Goal: Information Seeking & Learning: Check status

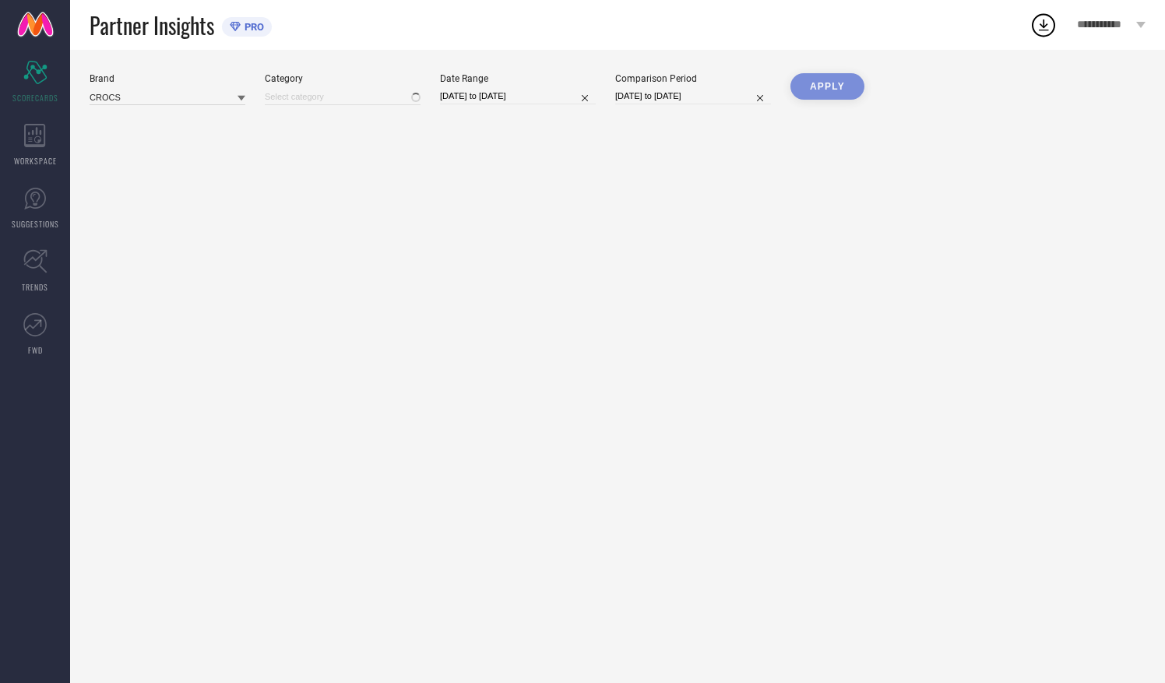
type input "All"
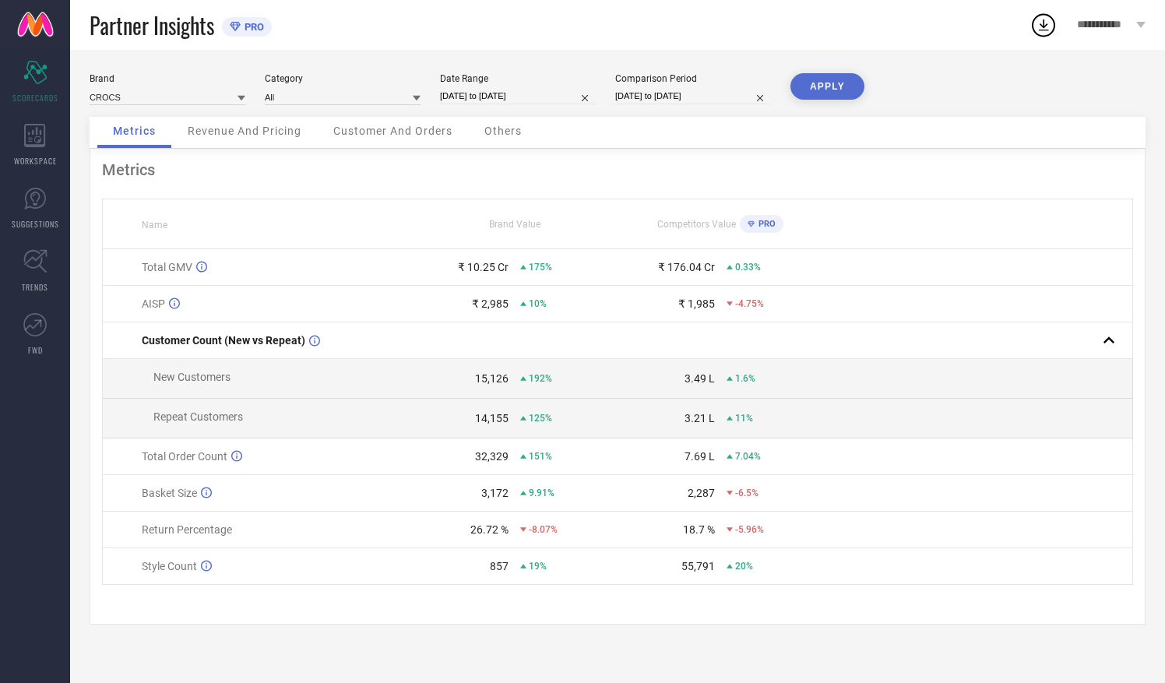
click at [397, 130] on span "Customer And Orders" at bounding box center [392, 131] width 119 height 12
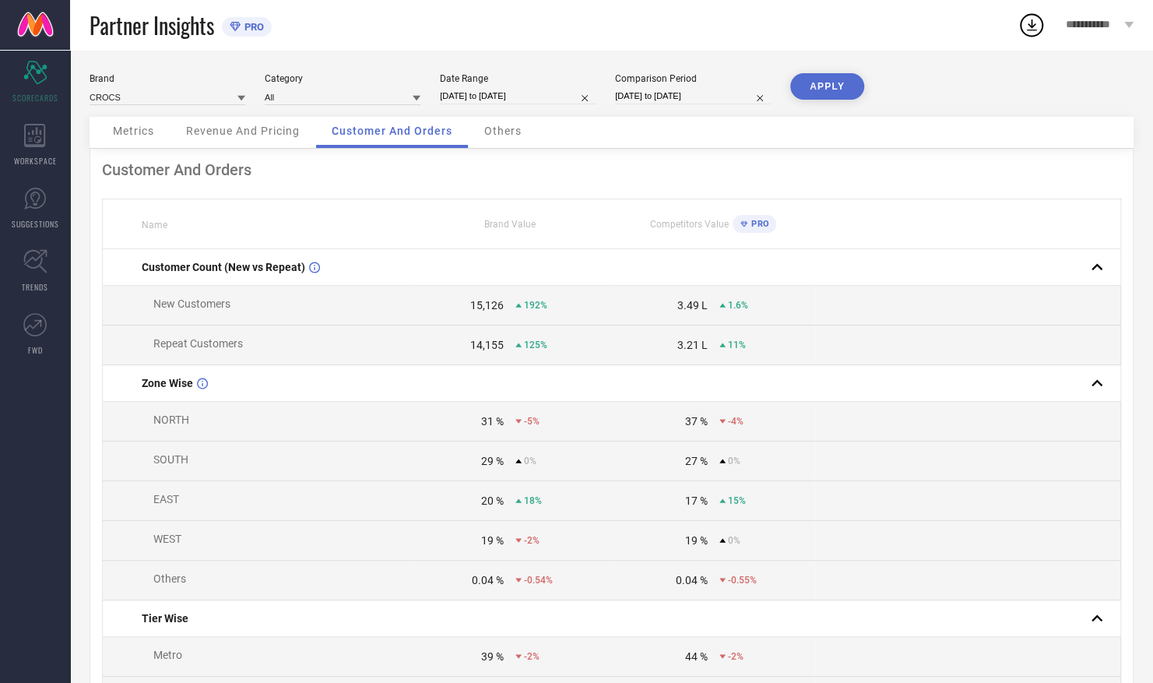
click at [238, 130] on span "Revenue And Pricing" at bounding box center [243, 131] width 114 height 12
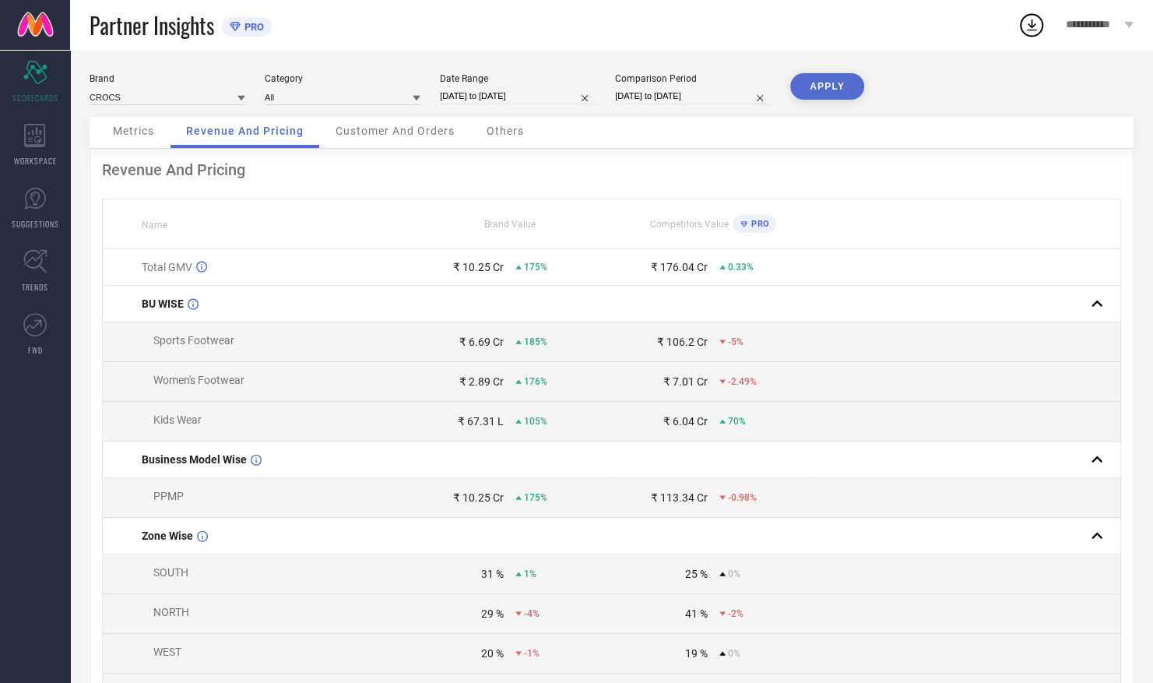
click at [145, 137] on span "Metrics" at bounding box center [133, 131] width 41 height 12
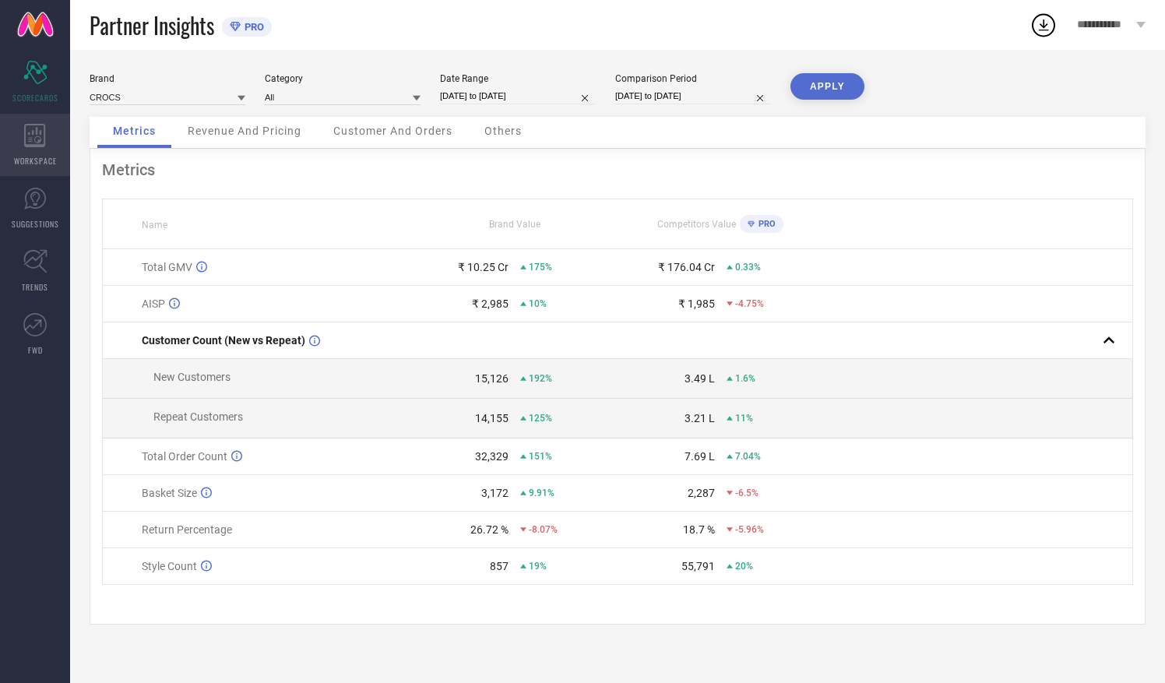
click at [37, 142] on icon at bounding box center [34, 135] width 21 height 23
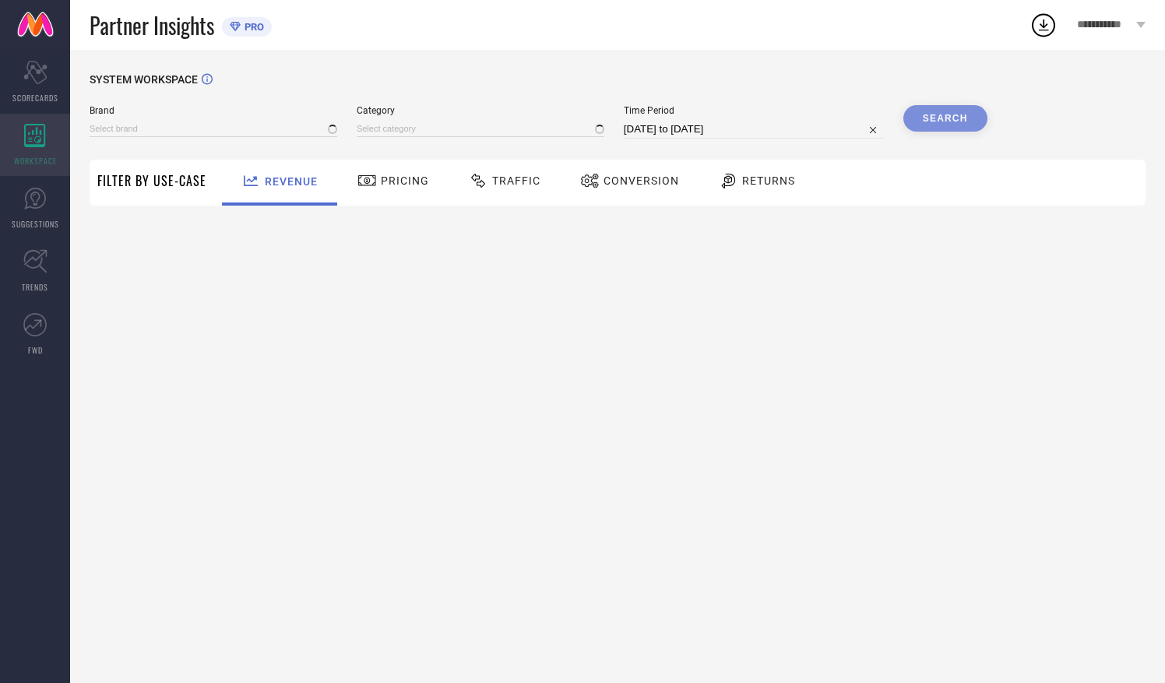
type input "CROCS"
type input "All"
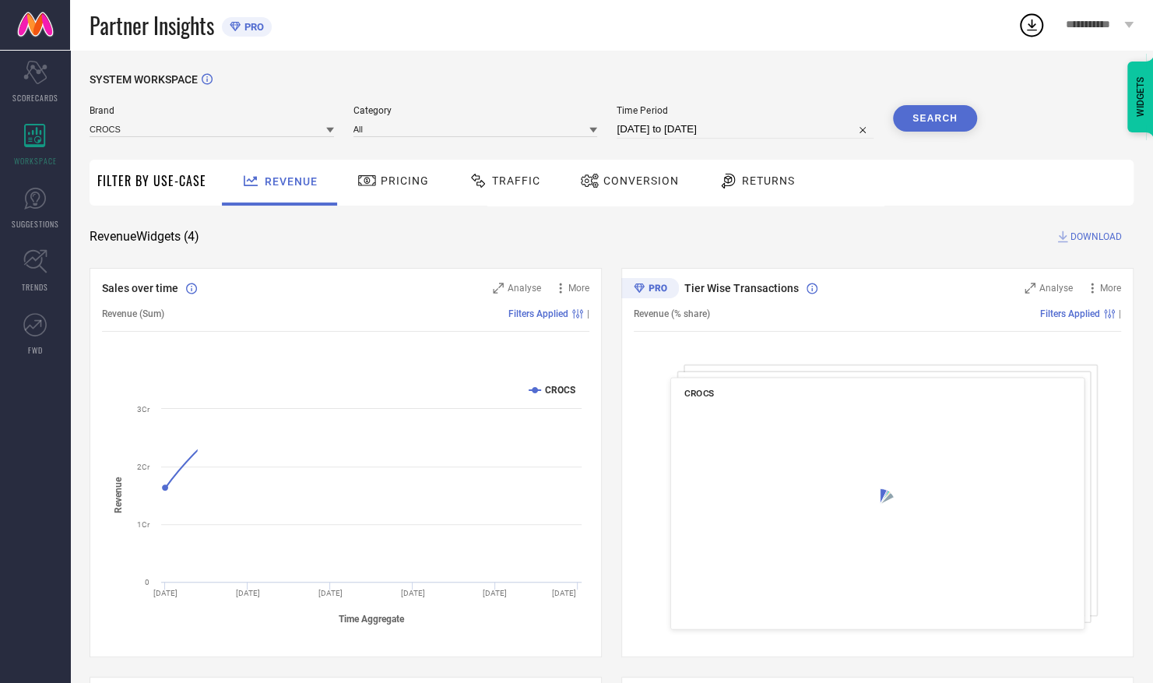
click at [501, 181] on span "Traffic" at bounding box center [516, 180] width 48 height 12
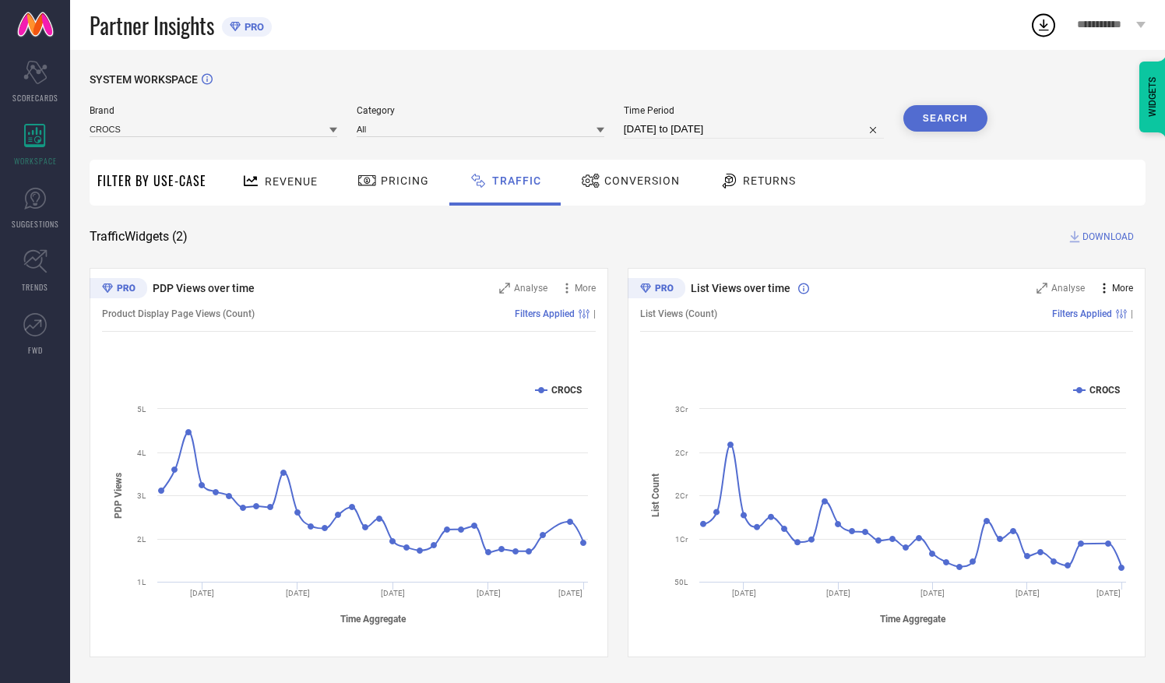
click at [1118, 285] on span "More" at bounding box center [1122, 288] width 21 height 11
click at [1090, 318] on span "Add to emailer" at bounding box center [1087, 316] width 62 height 11
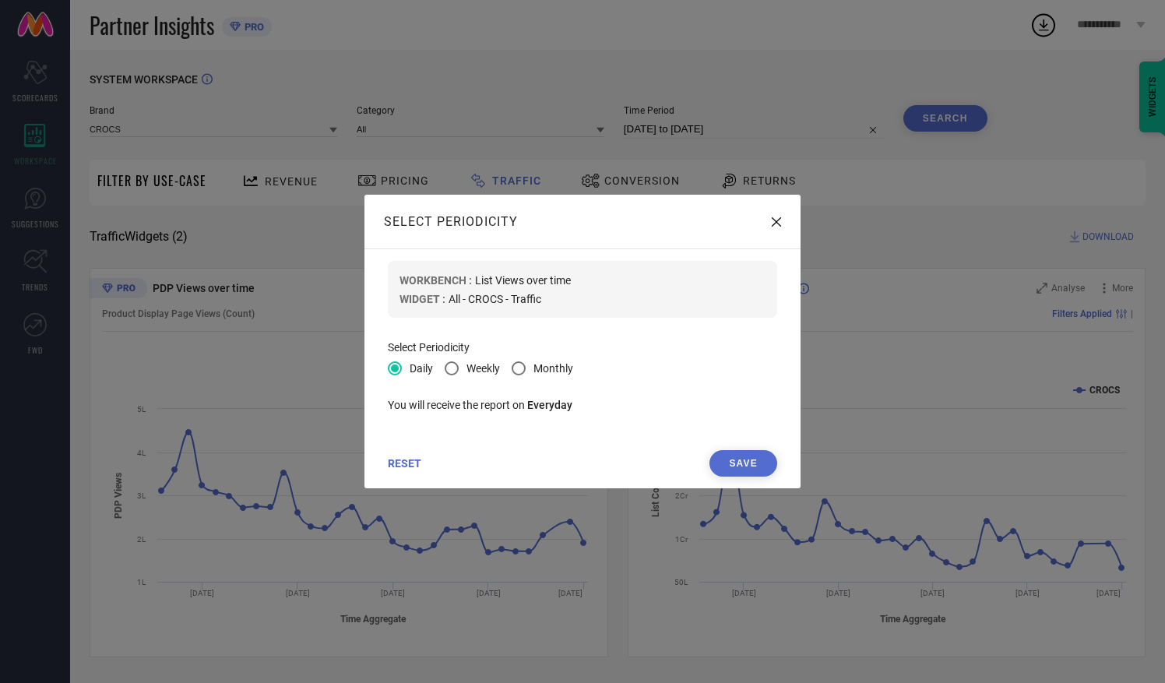
click at [771, 223] on div "SELECT PERIODICITY" at bounding box center [582, 222] width 436 height 54
click at [779, 219] on icon at bounding box center [776, 221] width 9 height 9
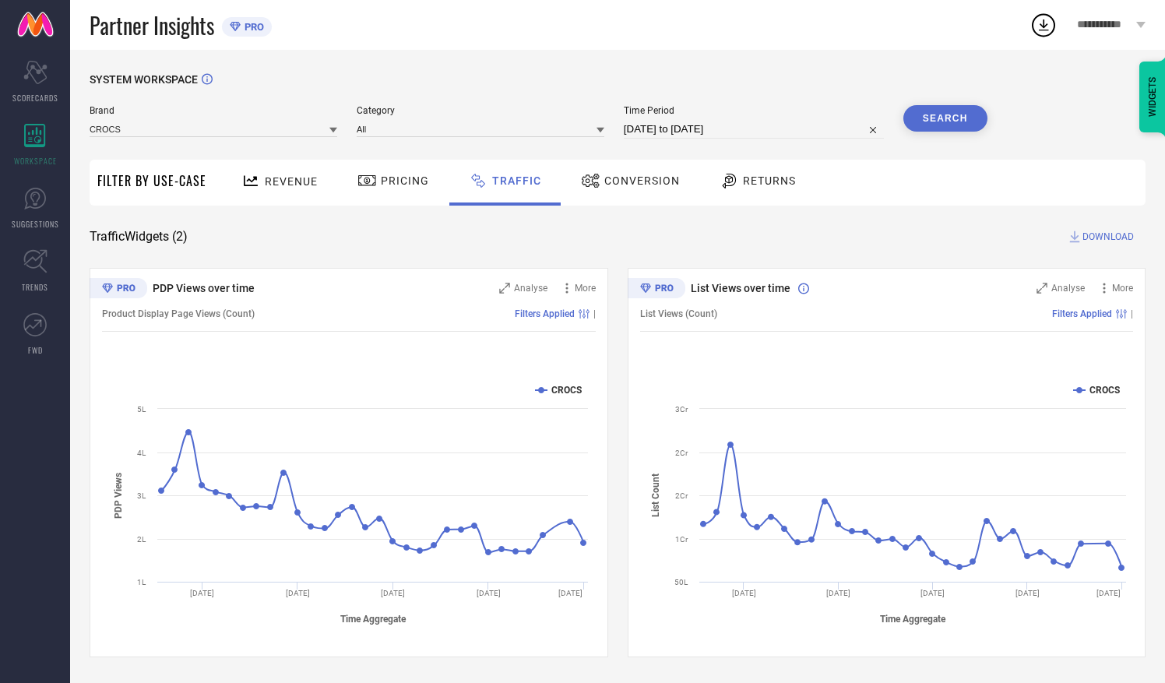
click at [1095, 232] on span "DOWNLOAD" at bounding box center [1107, 237] width 51 height 16
click at [1045, 26] on icon at bounding box center [1044, 25] width 10 height 12
click at [786, 635] on rect at bounding box center [887, 503] width 494 height 265
click at [651, 115] on span "Time Period" at bounding box center [754, 110] width 260 height 11
click at [1159, 227] on div "SYSTEM WORKSPACE Brand CROCS Category All Time Period [DATE] to [DATE] Search F…" at bounding box center [617, 366] width 1095 height 633
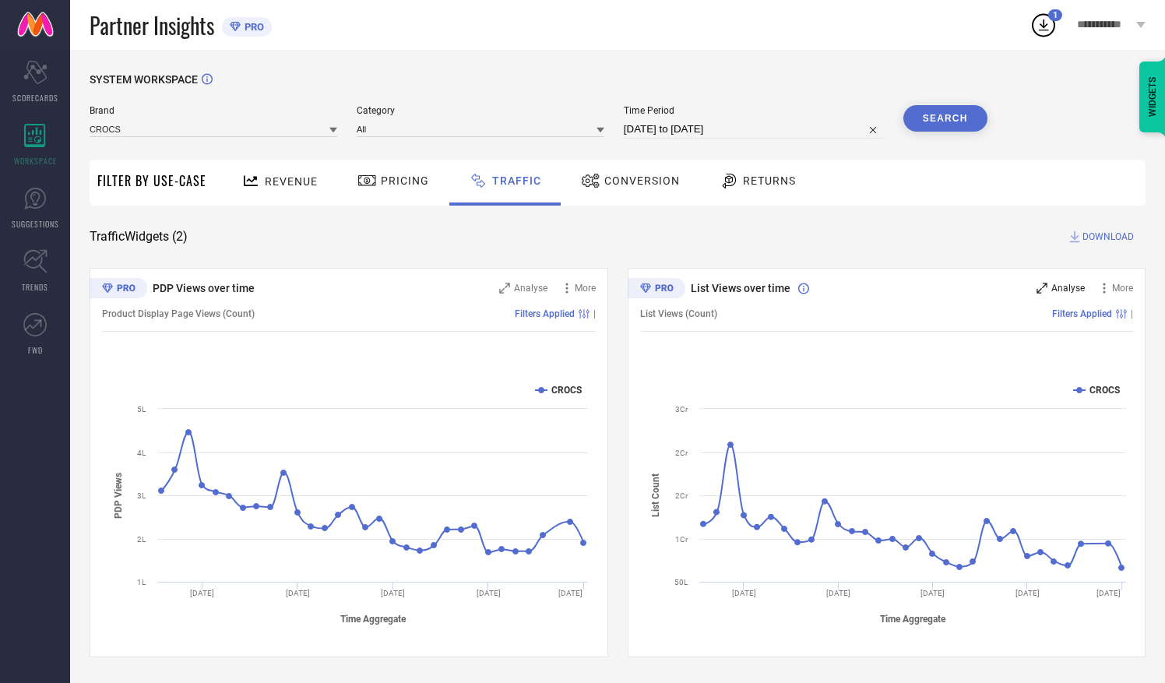
click at [1068, 287] on span "Analyse" at bounding box center [1067, 288] width 33 height 11
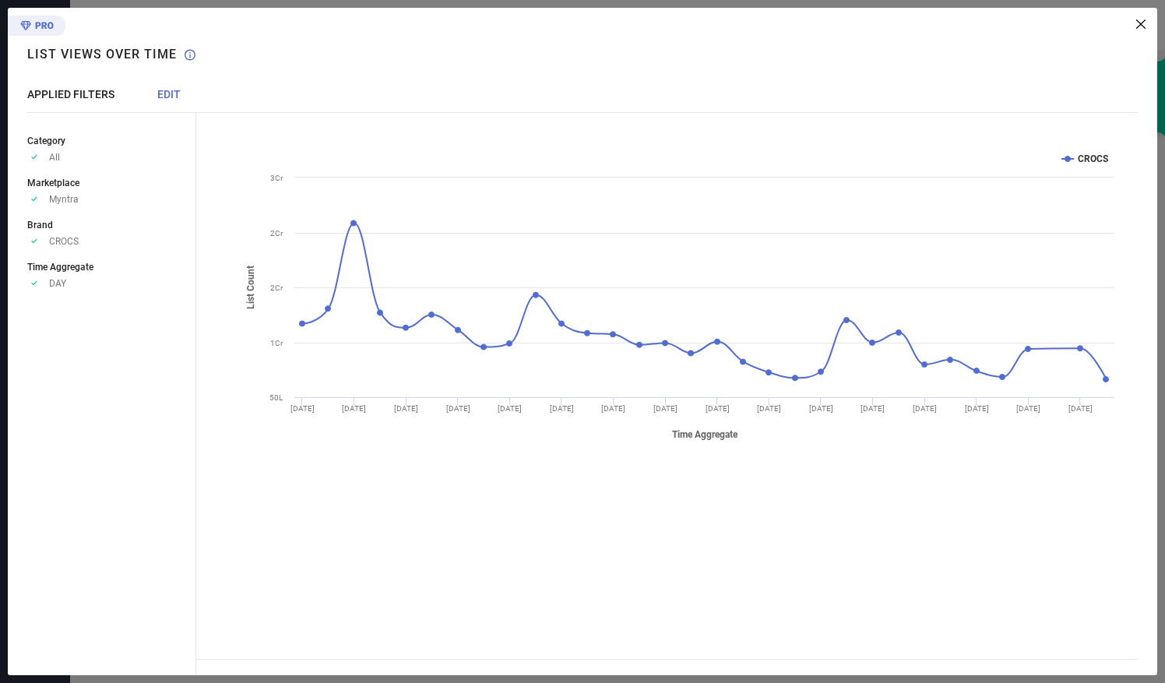
click at [169, 93] on span "EDIT" at bounding box center [168, 94] width 23 height 12
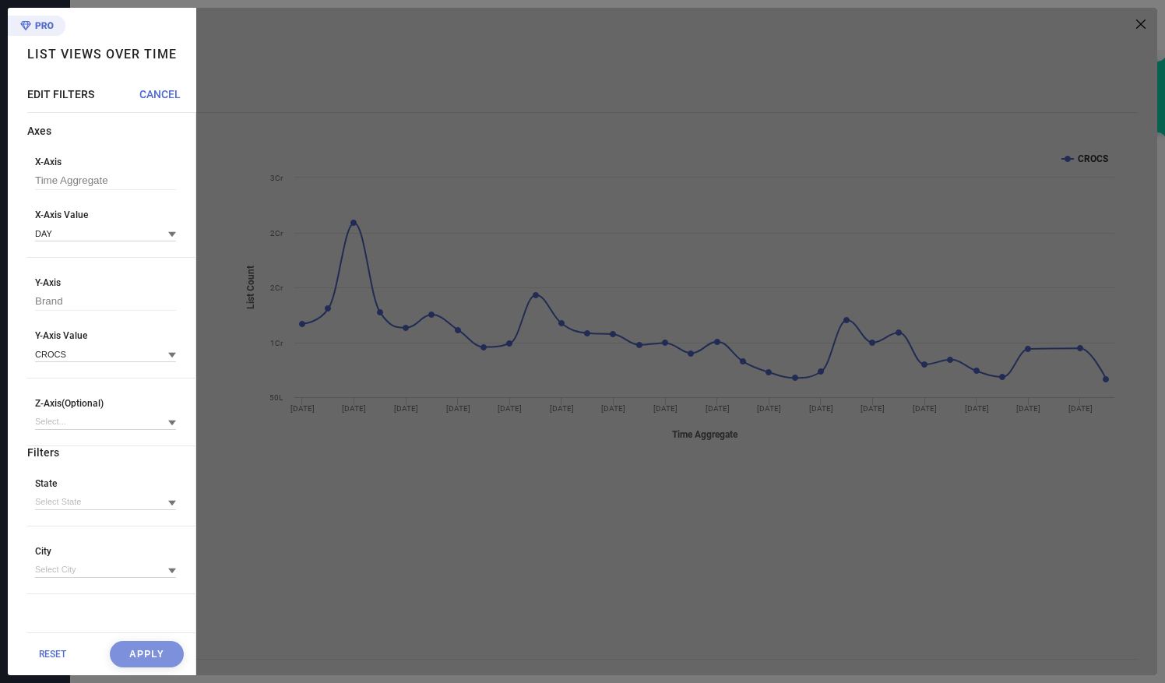
click at [324, 525] on div at bounding box center [676, 341] width 961 height 667
click at [162, 93] on span "CANCEL" at bounding box center [159, 94] width 41 height 12
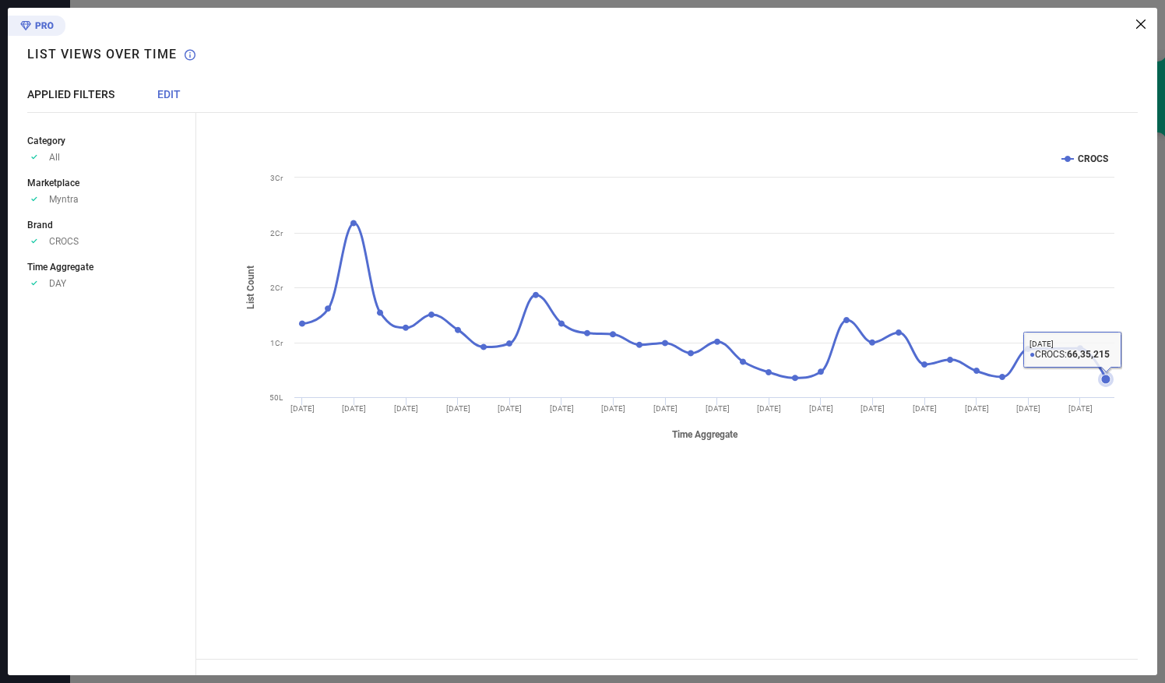
click at [1106, 388] on rect at bounding box center [678, 295] width 887 height 311
click at [1143, 24] on icon at bounding box center [1140, 23] width 9 height 9
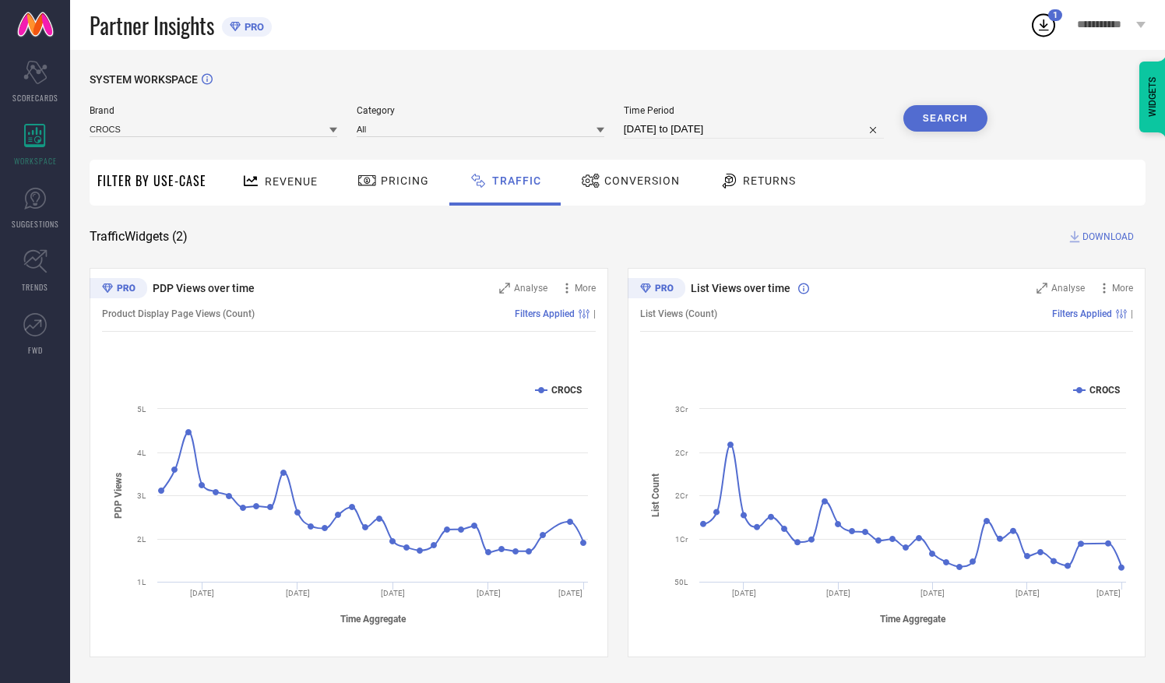
select select "7"
select select "2025"
select select "8"
select select "2025"
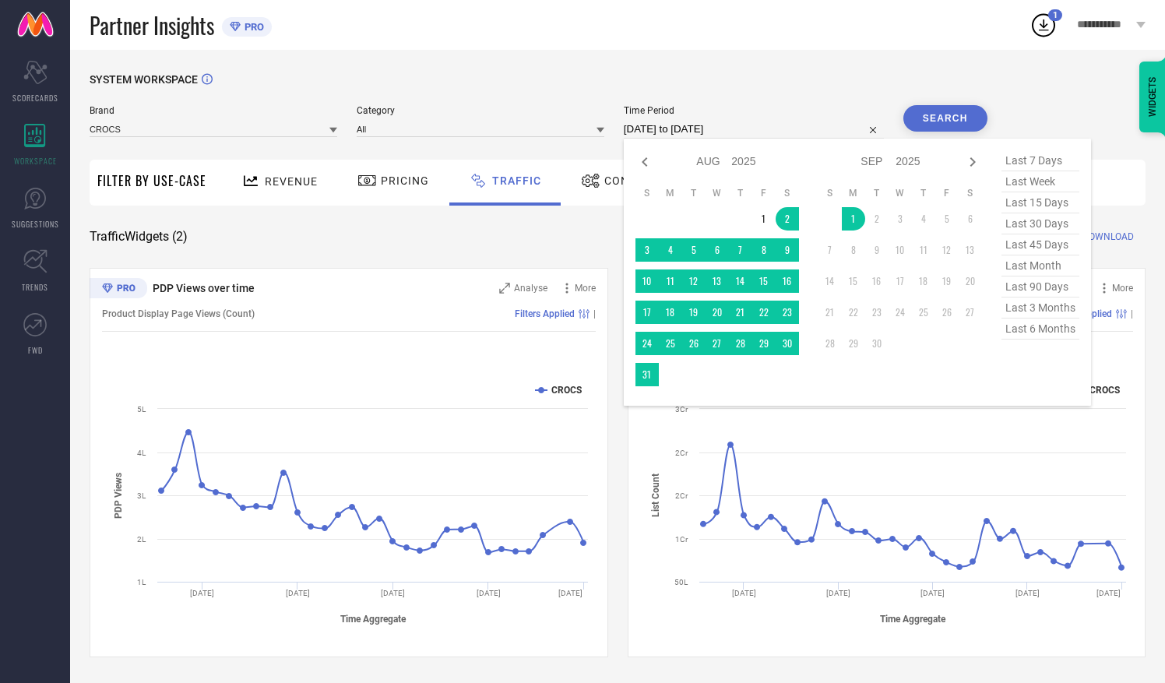
click at [673, 129] on input "[DATE] to [DATE]" at bounding box center [754, 129] width 260 height 19
click at [1037, 154] on span "last 7 days" at bounding box center [1040, 160] width 78 height 21
type input "[DATE] to [DATE]"
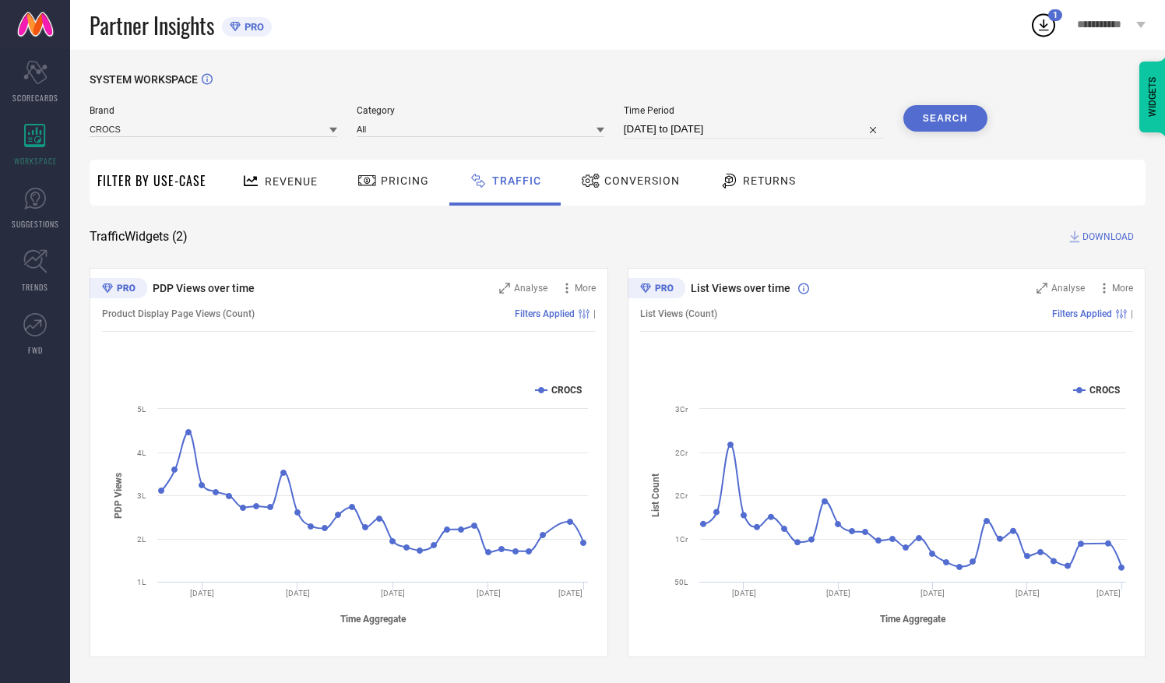
click at [948, 118] on button "Search" at bounding box center [945, 118] width 84 height 26
